Goal: Information Seeking & Learning: Learn about a topic

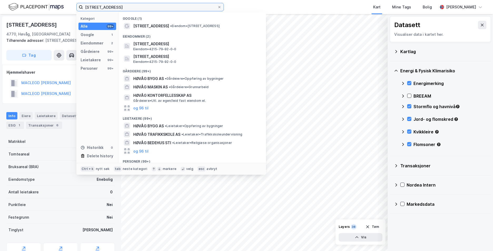
drag, startPoint x: 165, startPoint y: 8, endPoint x: 141, endPoint y: 12, distance: 23.6
click at [141, 12] on div "Kampedalsveien 19 4770 HØVÅG Kategori Alle 99+ Google 1 Eiendommer 2 Gårdeiere …" at bounding box center [246, 7] width 493 height 14
click at [155, 7] on input "Kampedalsveien 19 4770 HØVÅG" at bounding box center [150, 7] width 134 height 8
drag, startPoint x: 155, startPoint y: 7, endPoint x: 86, endPoint y: 8, distance: 69.2
click at [86, 8] on input "Kampedalsveien 19 4770 HØVÅG" at bounding box center [150, 7] width 134 height 8
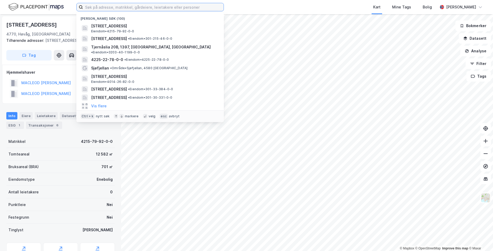
click at [124, 6] on input at bounding box center [153, 7] width 141 height 8
paste input "Lumber [STREET_ADDRESS]"
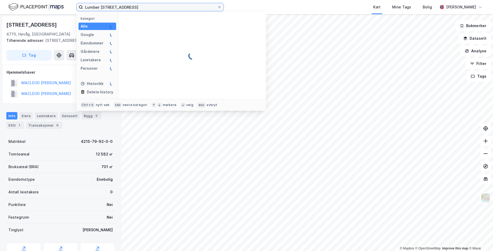
type input "Lumber [STREET_ADDRESS]"
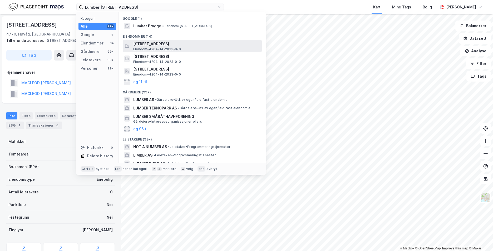
click at [141, 47] on span "Eiendom • 4204-14-2023-0-0" at bounding box center [157, 49] width 48 height 4
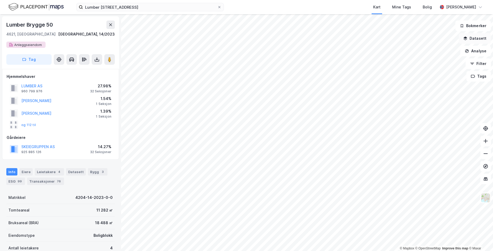
click at [469, 37] on button "Datasett" at bounding box center [475, 38] width 32 height 11
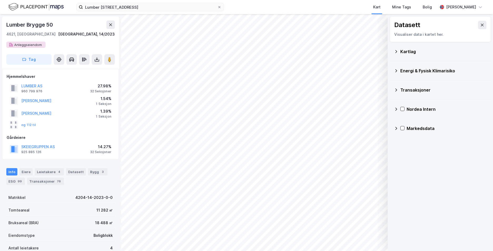
click at [395, 52] on icon at bounding box center [396, 51] width 4 height 4
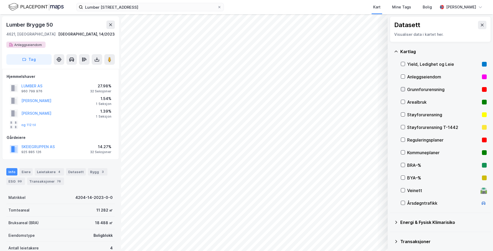
click at [402, 89] on icon at bounding box center [403, 89] width 4 height 4
click at [397, 51] on icon at bounding box center [396, 51] width 4 height 4
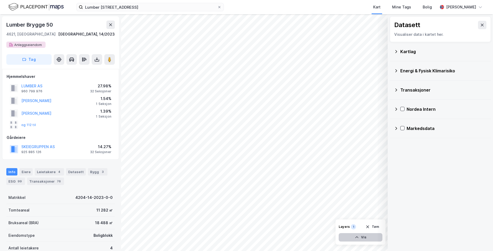
click at [363, 236] on button "Vis" at bounding box center [361, 237] width 44 height 8
click at [377, 227] on icon at bounding box center [376, 226] width 3 height 2
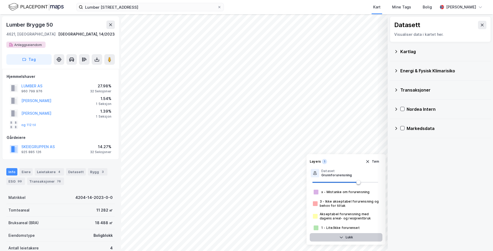
click at [352, 237] on button "Lukk" at bounding box center [346, 237] width 73 height 8
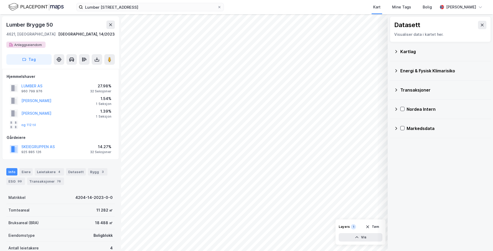
click at [395, 72] on icon at bounding box center [396, 71] width 4 height 4
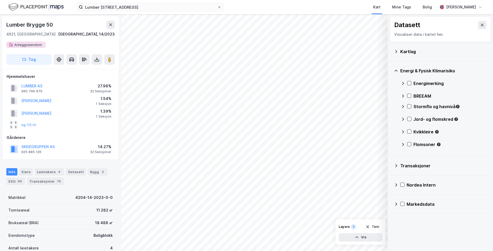
click at [411, 81] on div at bounding box center [409, 83] width 4 height 4
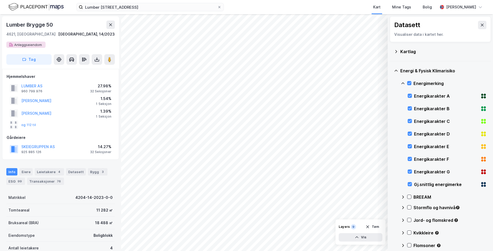
click at [404, 82] on icon at bounding box center [403, 83] width 4 height 4
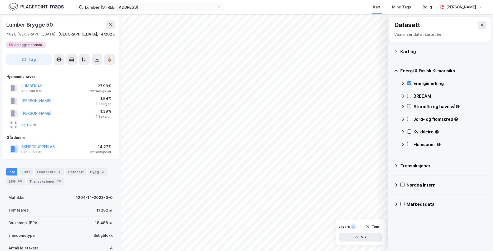
click at [408, 106] on icon at bounding box center [409, 107] width 4 height 4
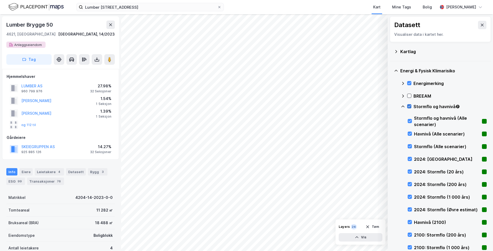
click at [408, 105] on icon at bounding box center [409, 107] width 4 height 4
click at [409, 159] on icon at bounding box center [410, 159] width 4 height 4
click at [410, 172] on icon at bounding box center [409, 172] width 3 height 2
click at [411, 185] on icon at bounding box center [410, 184] width 4 height 4
click at [408, 197] on icon at bounding box center [410, 197] width 4 height 4
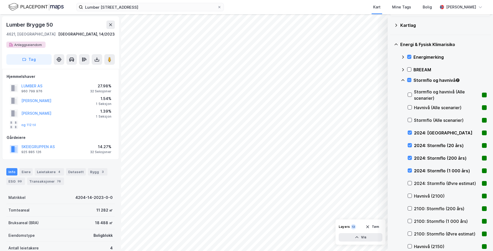
scroll to position [53, 0]
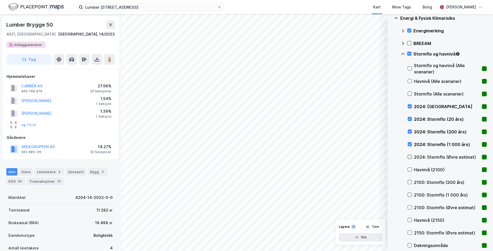
click at [408, 156] on icon at bounding box center [410, 157] width 4 height 4
click at [410, 182] on icon at bounding box center [410, 182] width 4 height 4
click at [410, 195] on icon at bounding box center [409, 195] width 3 height 2
click at [409, 207] on icon at bounding box center [410, 208] width 4 height 4
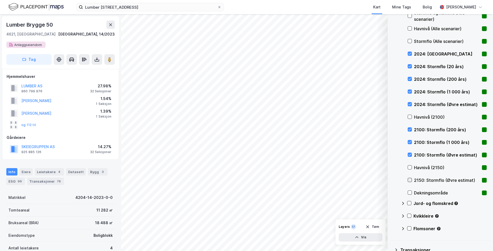
click at [411, 179] on icon at bounding box center [410, 180] width 4 height 4
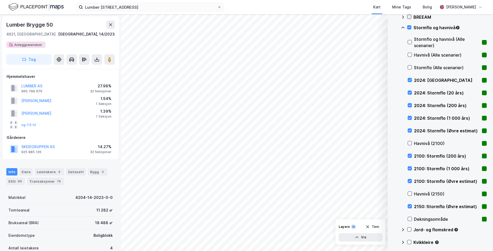
scroll to position [53, 0]
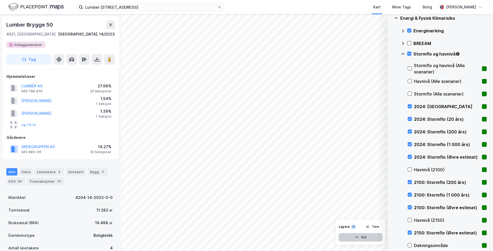
click at [358, 237] on icon "button" at bounding box center [357, 237] width 4 height 4
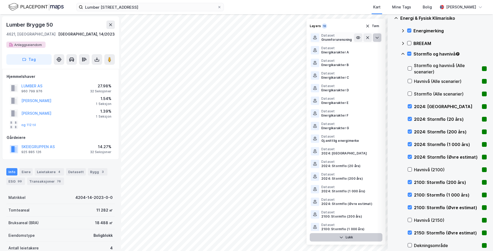
click at [375, 38] on icon at bounding box center [376, 38] width 3 height 2
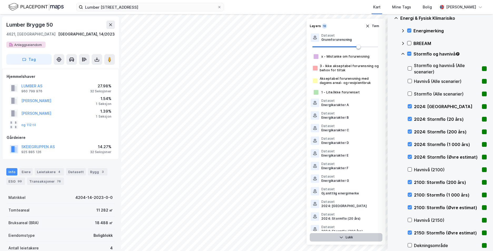
click at [351, 240] on button "Lukk" at bounding box center [346, 237] width 73 height 8
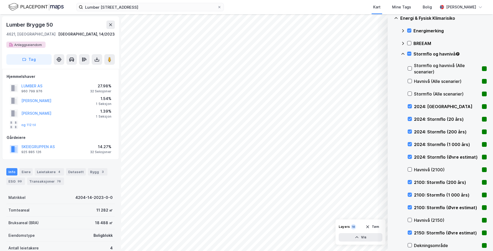
click at [402, 54] on icon at bounding box center [403, 54] width 4 height 4
